Goal: Transaction & Acquisition: Purchase product/service

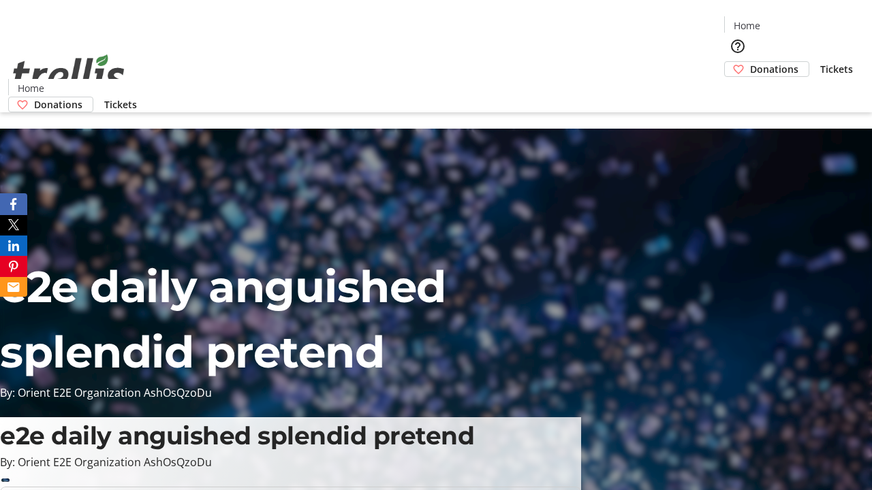
click at [750, 62] on span "Donations" at bounding box center [774, 69] width 48 height 14
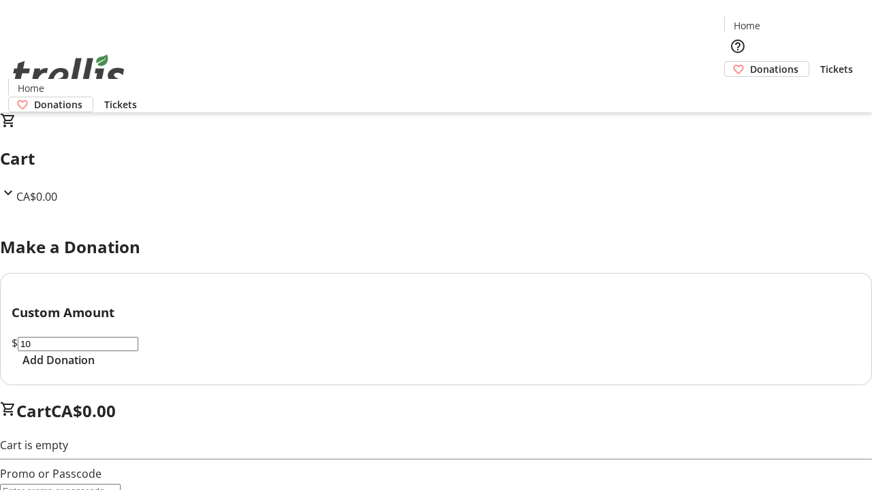
click at [95, 368] on span "Add Donation" at bounding box center [58, 360] width 72 height 16
select select "CA"
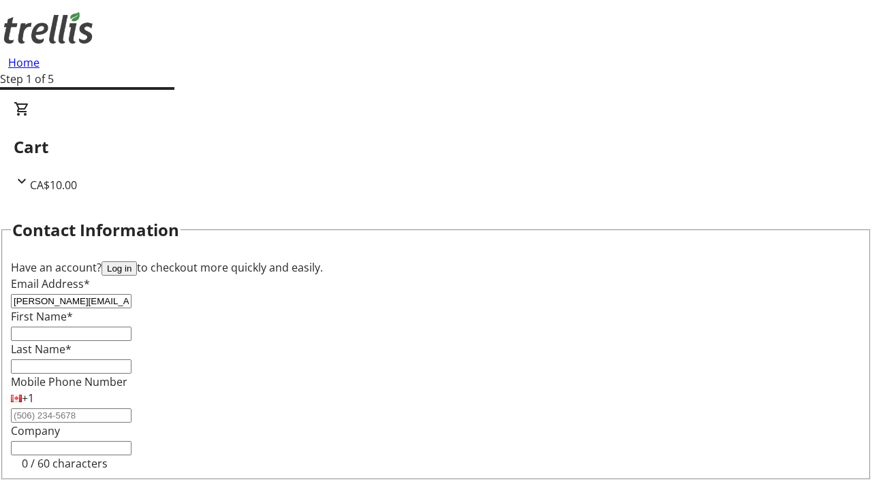
type input "[PERSON_NAME][EMAIL_ADDRESS][DOMAIN_NAME]"
type input "[PERSON_NAME]"
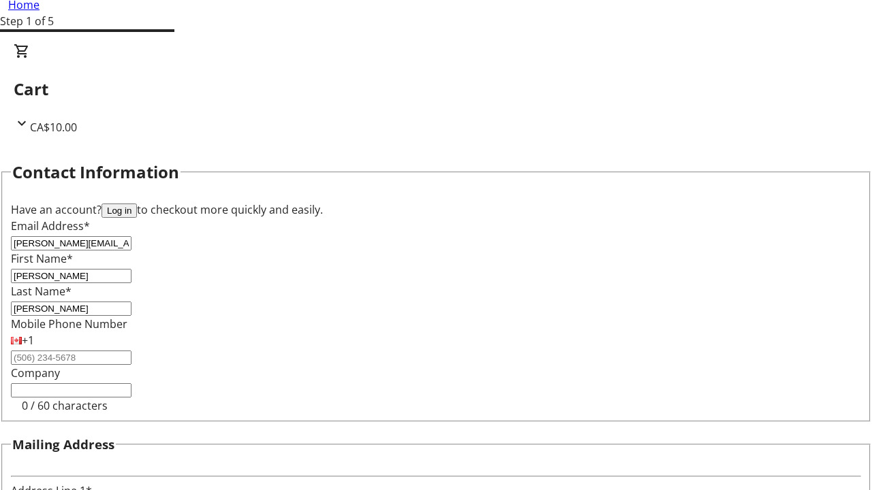
type input "[STREET_ADDRESS][PERSON_NAME]"
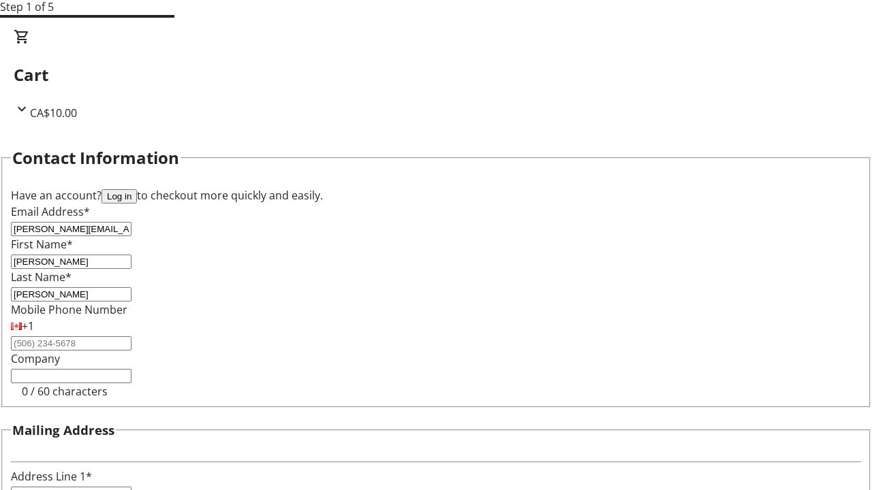
type input "Kelowna"
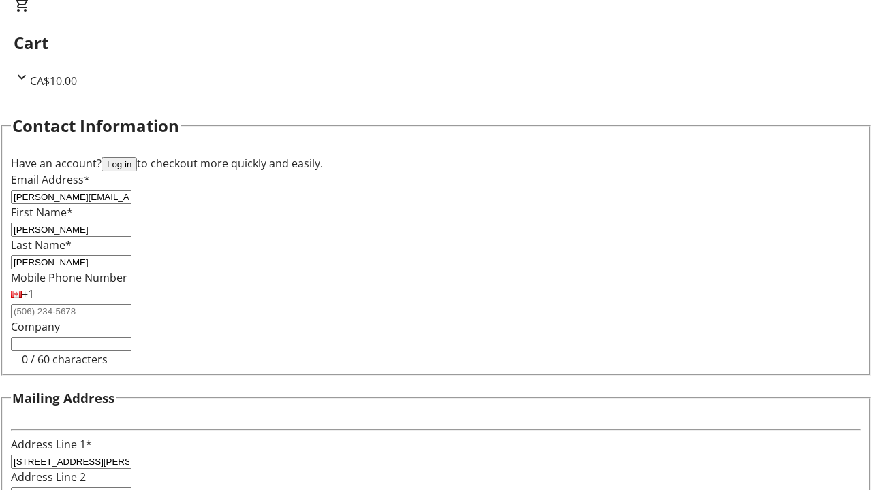
select select "BC"
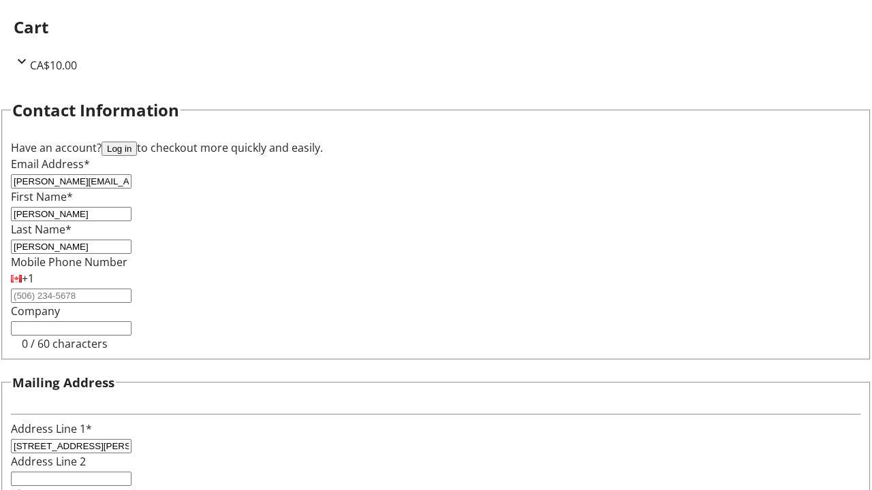
type input "Kelowna"
type input "V1Y 0C2"
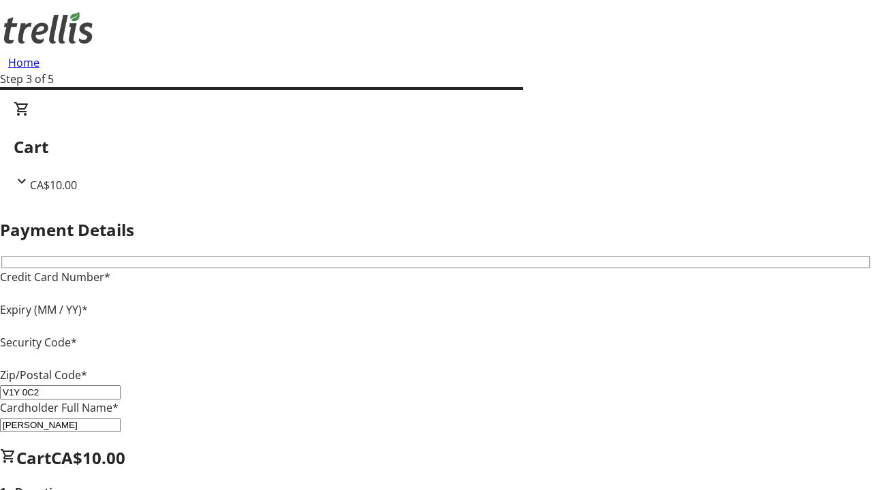
type input "V1Y 0C2"
